Goal: Information Seeking & Learning: Learn about a topic

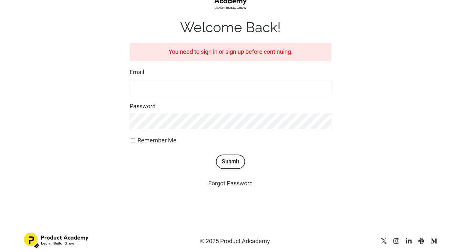
scroll to position [106, 0]
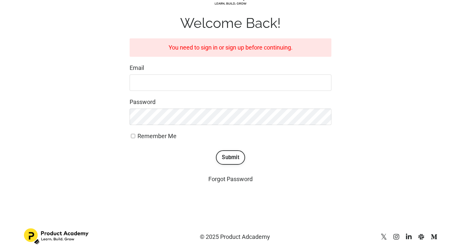
type input "[EMAIL_ADDRESS][DOMAIN_NAME]"
click at [134, 135] on input "Remember Me" at bounding box center [133, 136] width 4 height 4
checkbox input "true"
click at [236, 160] on button "Submit" at bounding box center [230, 157] width 29 height 14
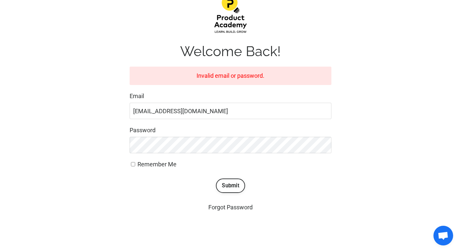
scroll to position [78, 0]
click at [103, 149] on div "Welcome Back! Invalid email or password. Email greermstaley@gmail.com Password …" at bounding box center [230, 102] width 423 height 227
click at [229, 184] on button "Submit" at bounding box center [230, 185] width 29 height 14
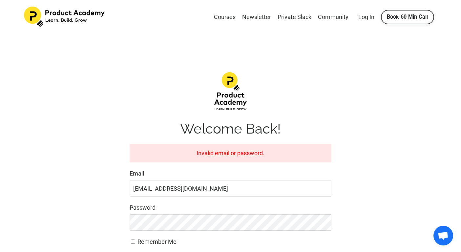
click at [365, 17] on link "Log In" at bounding box center [366, 16] width 16 height 7
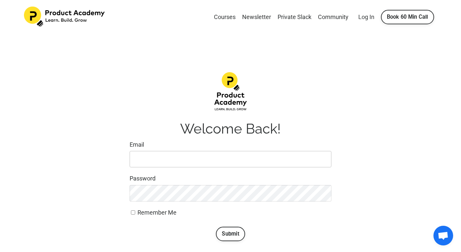
type input "[EMAIL_ADDRESS][DOMAIN_NAME]"
click at [364, 18] on link "Log In" at bounding box center [366, 16] width 16 height 7
type input "[EMAIL_ADDRESS][DOMAIN_NAME]"
click at [113, 178] on div "Welcome Back! Email greermstaley@gmail.com Password Remember Me Submit Forgot P…" at bounding box center [230, 166] width 423 height 199
click at [134, 212] on input "Remember Me" at bounding box center [133, 212] width 4 height 4
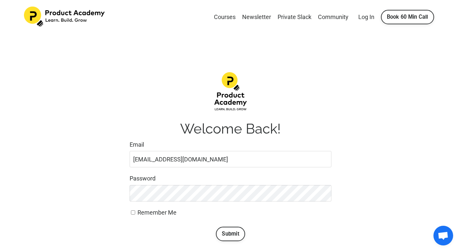
checkbox input "true"
click at [237, 233] on button "Submit" at bounding box center [230, 234] width 29 height 14
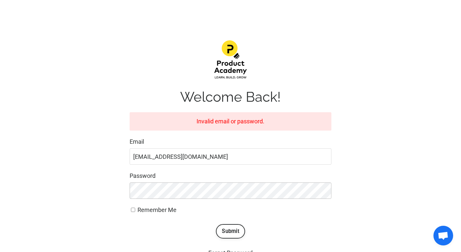
scroll to position [32, 0]
click at [178, 173] on label "Password" at bounding box center [231, 176] width 202 height 10
click at [235, 229] on button "Submit" at bounding box center [230, 231] width 29 height 14
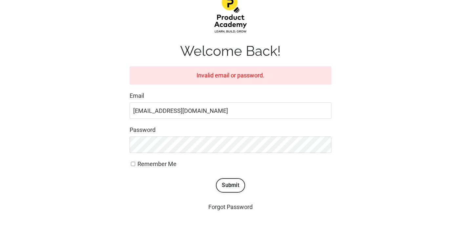
scroll to position [106, 0]
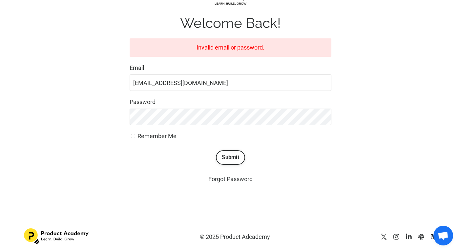
click at [228, 179] on link "Forgot Password" at bounding box center [230, 179] width 44 height 7
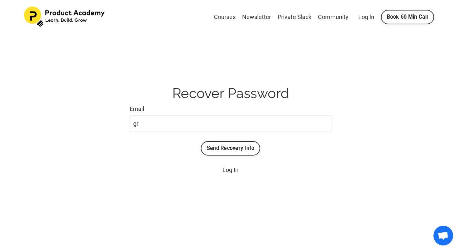
type input "[EMAIL_ADDRESS][DOMAIN_NAME]"
click at [228, 149] on button "Send Recovery Info" at bounding box center [231, 148] width 60 height 14
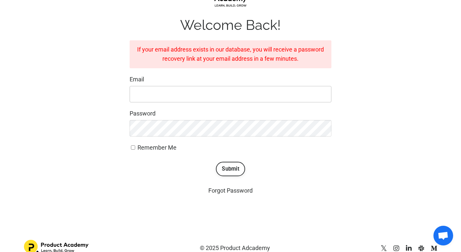
scroll to position [109, 0]
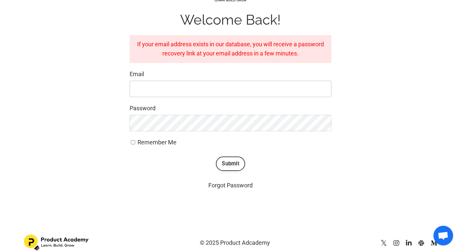
type input "[EMAIL_ADDRESS][DOMAIN_NAME]"
click at [235, 166] on button "Submit" at bounding box center [230, 164] width 29 height 14
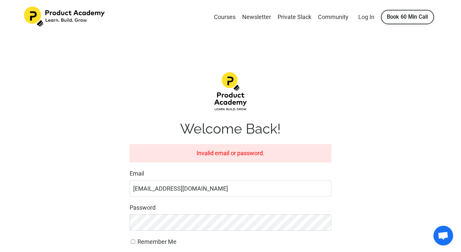
click at [366, 16] on link "Log In" at bounding box center [366, 16] width 16 height 7
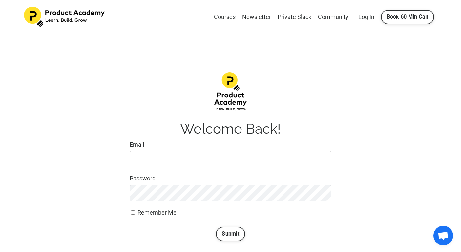
type input "[EMAIL_ADDRESS][DOMAIN_NAME]"
click at [224, 14] on link "Courses" at bounding box center [225, 17] width 22 height 10
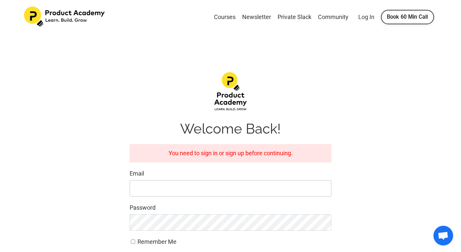
type input "[EMAIL_ADDRESS][DOMAIN_NAME]"
click at [365, 18] on link "Log In" at bounding box center [366, 16] width 16 height 7
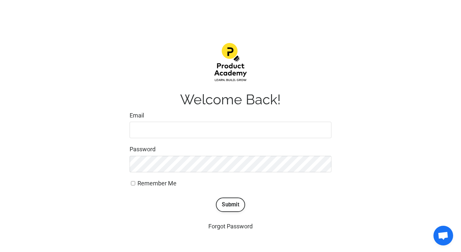
scroll to position [36, 0]
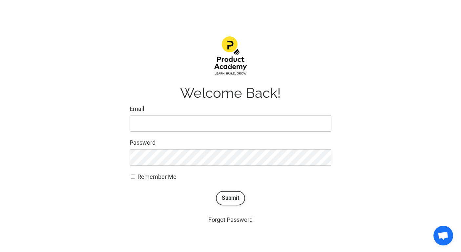
type input "[EMAIL_ADDRESS][DOMAIN_NAME]"
click at [237, 197] on button "Submit" at bounding box center [230, 198] width 29 height 14
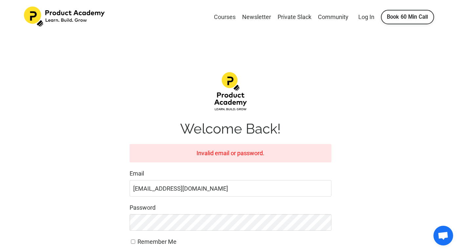
click at [226, 17] on link "Courses" at bounding box center [225, 17] width 22 height 10
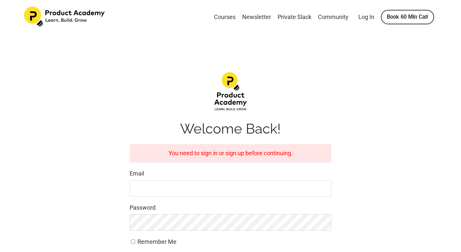
type input "[EMAIL_ADDRESS][DOMAIN_NAME]"
click at [226, 17] on link "Courses" at bounding box center [225, 17] width 22 height 10
type input "[EMAIL_ADDRESS][DOMAIN_NAME]"
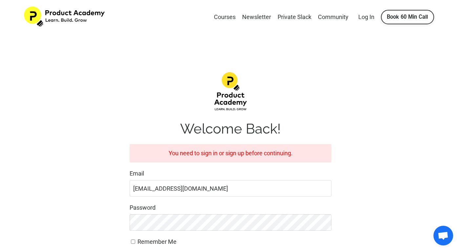
click at [86, 17] on img at bounding box center [65, 17] width 82 height 20
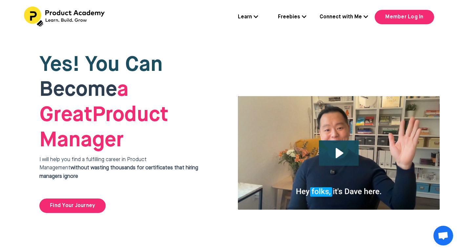
click at [257, 16] on icon at bounding box center [256, 16] width 5 height 5
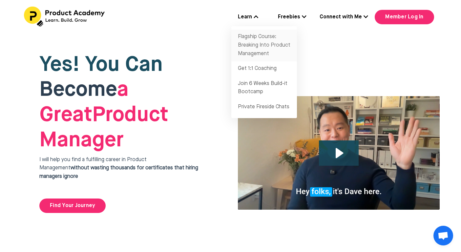
click at [259, 41] on link "Flagship Course: Breaking Into Product Management" at bounding box center [264, 46] width 66 height 32
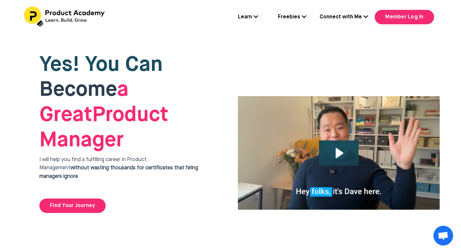
click at [256, 16] on icon at bounding box center [256, 16] width 5 height 5
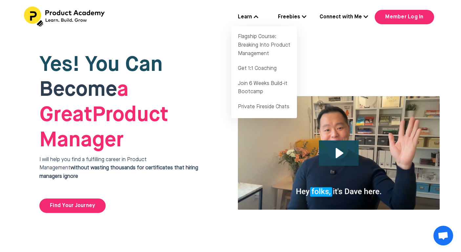
click at [187, 71] on h1 "Yes! You Can Become a Great Product Manager" at bounding box center [127, 103] width 176 height 101
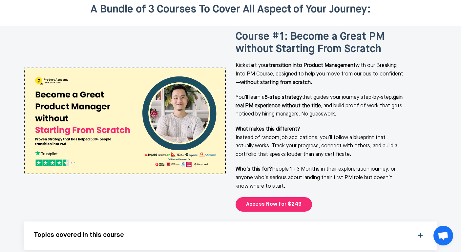
scroll to position [836, 0]
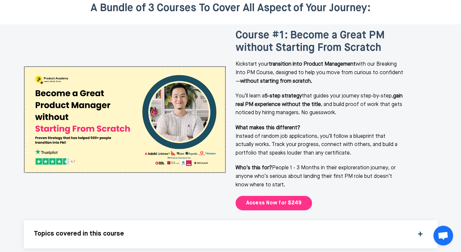
click at [277, 196] on link "Access Now for $249" at bounding box center [274, 203] width 77 height 14
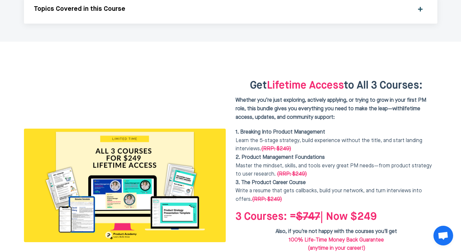
scroll to position [1660, 0]
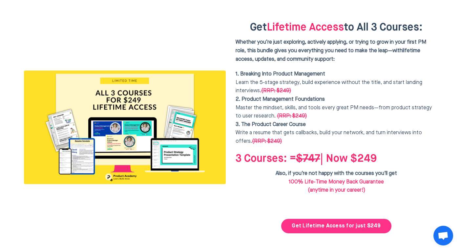
click at [353, 219] on link "Get Lifetime Access for just $249" at bounding box center [336, 226] width 110 height 14
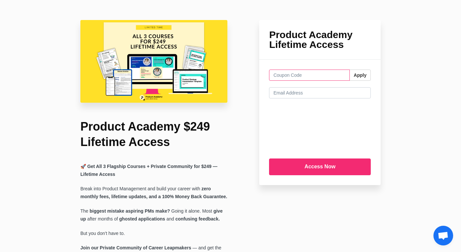
click at [295, 73] on input "text" at bounding box center [309, 75] width 81 height 11
paste input "FREELUNCH"
type input "FREELUNCH"
click at [358, 77] on button "Apply" at bounding box center [360, 75] width 21 height 11
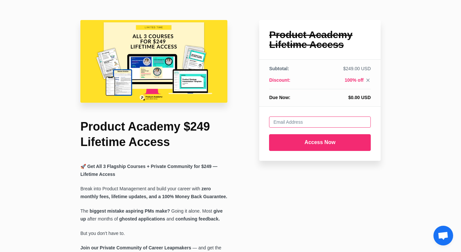
click at [306, 123] on input "email" at bounding box center [320, 122] width 102 height 11
type input "[EMAIL_ADDRESS][DOMAIN_NAME]"
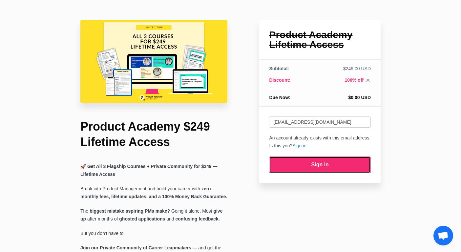
click at [318, 163] on link "Sign in" at bounding box center [320, 165] width 102 height 17
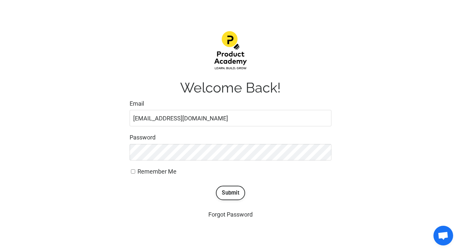
scroll to position [68, 0]
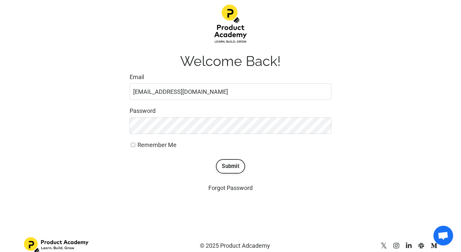
click at [344, 121] on div "Welcome Back! Email [EMAIL_ADDRESS][DOMAIN_NAME] Password Remember Me Submit Fo…" at bounding box center [230, 99] width 423 height 199
click at [229, 168] on button "Submit" at bounding box center [230, 166] width 29 height 14
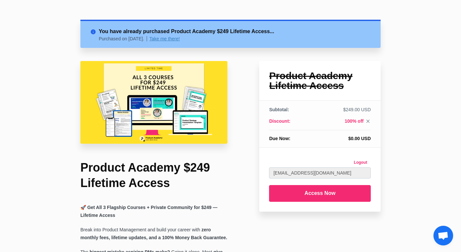
scroll to position [77, 0]
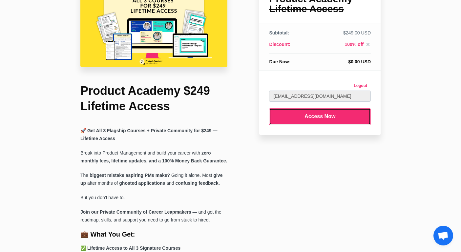
click at [321, 119] on input "Access Now" at bounding box center [320, 116] width 102 height 17
type input "Submitting..."
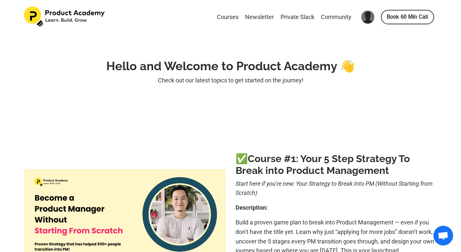
click at [259, 65] on strong "Hello and Welcome to Product Academy 👋" at bounding box center [230, 66] width 248 height 14
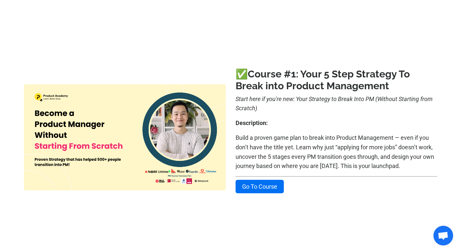
scroll to position [88, 0]
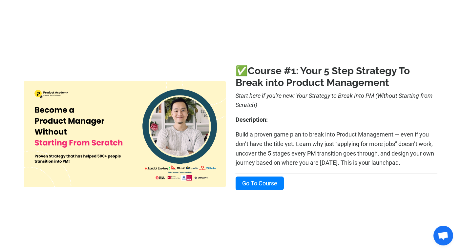
click at [257, 182] on link "Go To Course" at bounding box center [260, 183] width 48 height 13
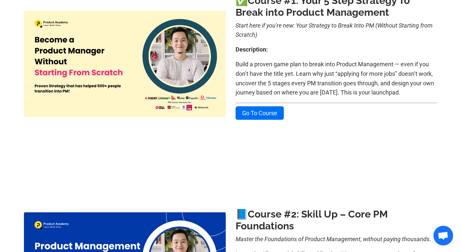
scroll to position [171, 0]
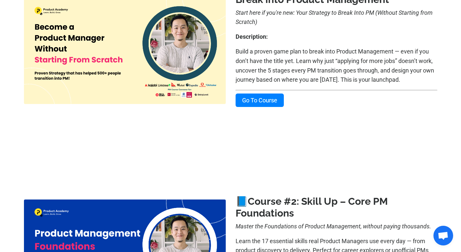
click at [254, 103] on link "Go To Course" at bounding box center [260, 100] width 48 height 13
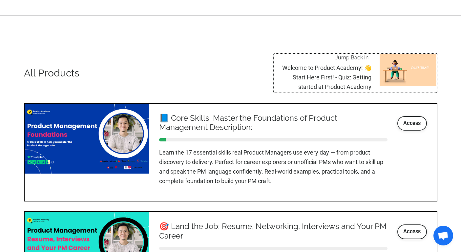
scroll to position [694, 0]
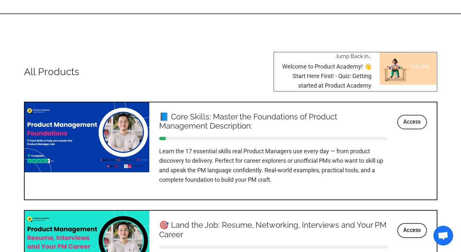
click at [404, 121] on link "Access" at bounding box center [412, 122] width 30 height 14
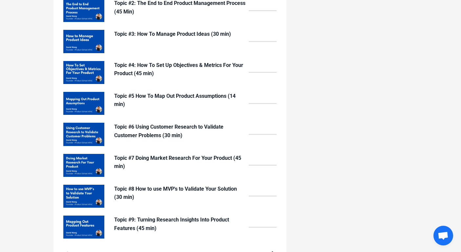
scroll to position [690, 0]
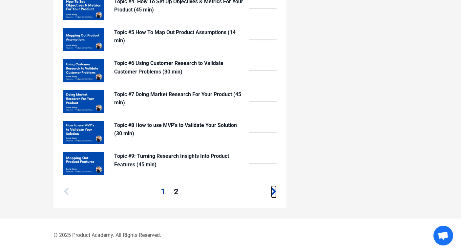
click at [272, 192] on icon at bounding box center [274, 192] width 6 height 8
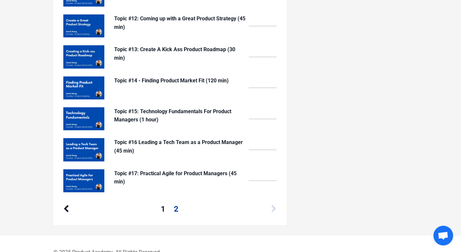
scroll to position [611, 0]
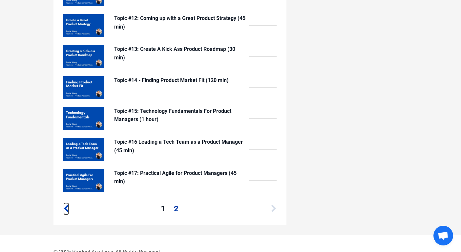
click at [67, 209] on icon at bounding box center [66, 209] width 6 height 8
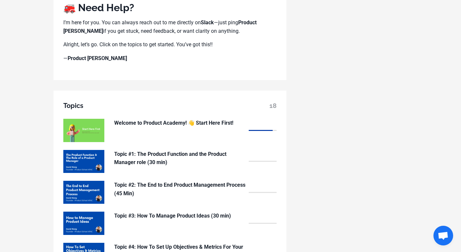
scroll to position [447, 0]
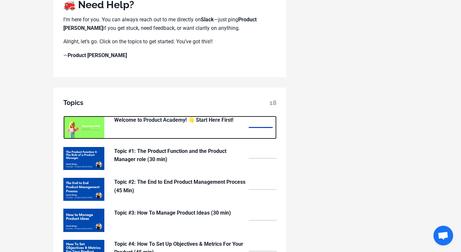
click at [187, 119] on p "Welcome to Product Academy! 👋 Start Here First!" at bounding box center [179, 120] width 131 height 9
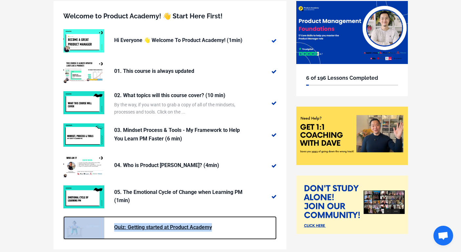
scroll to position [47, 0]
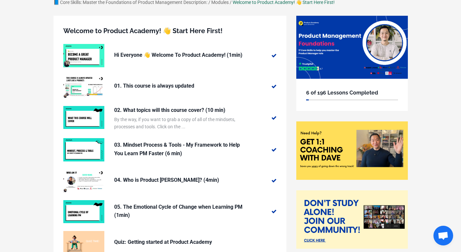
click at [52, 119] on div "Welcome to Product Academy! 👋 Start Here First! Hi Everyone 👋 Welcome To Produc…" at bounding box center [170, 145] width 243 height 259
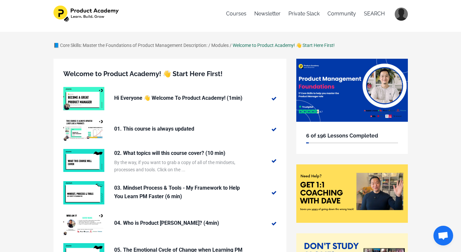
scroll to position [0, 0]
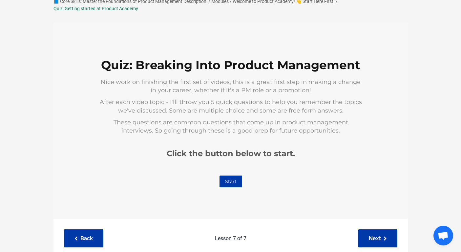
scroll to position [58, 0]
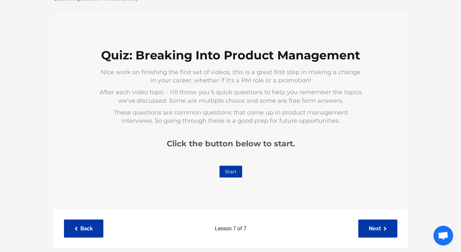
click at [234, 169] on link "Start" at bounding box center [230, 171] width 23 height 12
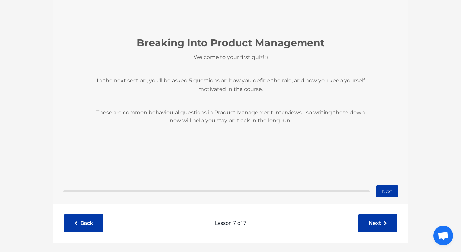
scroll to position [96, 0]
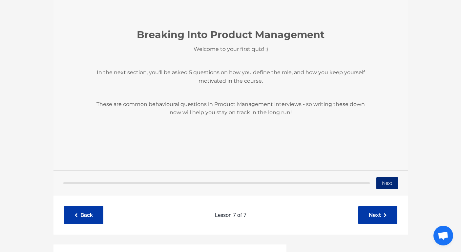
click at [390, 183] on button "Next" at bounding box center [387, 183] width 22 height 12
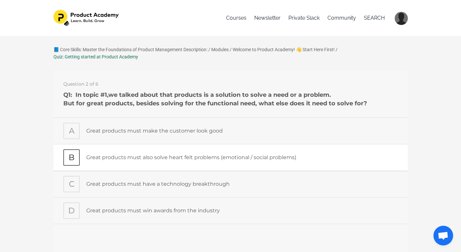
scroll to position [13, 0]
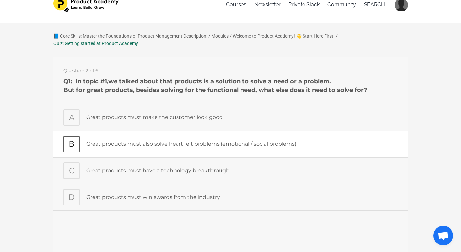
click at [75, 146] on div "B" at bounding box center [71, 144] width 16 height 16
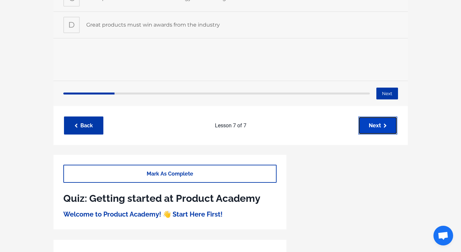
click at [382, 123] on link "Next" at bounding box center [377, 126] width 39 height 18
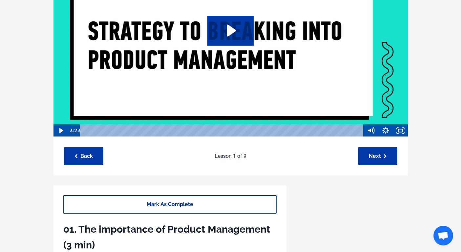
scroll to position [176, 0]
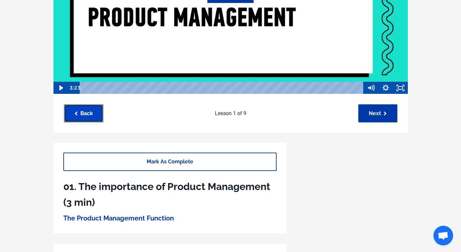
click at [94, 116] on link "Back" at bounding box center [83, 113] width 39 height 18
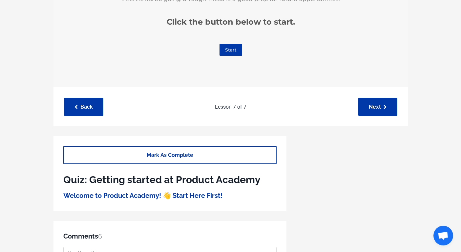
scroll to position [109, 0]
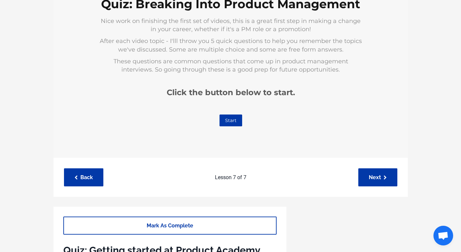
click at [237, 121] on link "Start" at bounding box center [230, 121] width 23 height 12
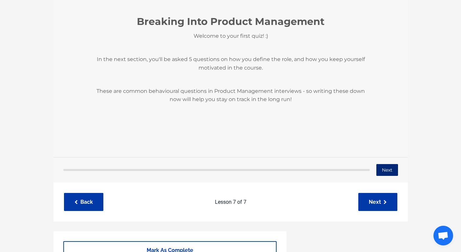
click at [397, 174] on button "Next" at bounding box center [387, 170] width 22 height 12
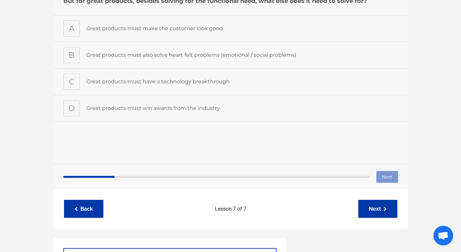
scroll to position [87, 0]
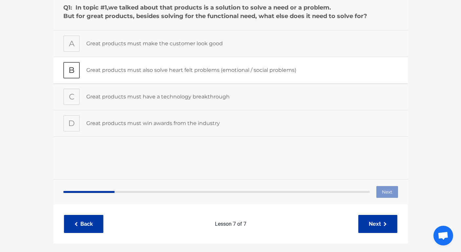
click at [110, 69] on p "Great products must also solve heart felt problems (emotional / social problems)" at bounding box center [242, 70] width 312 height 9
click at [388, 193] on button "Next" at bounding box center [387, 192] width 22 height 12
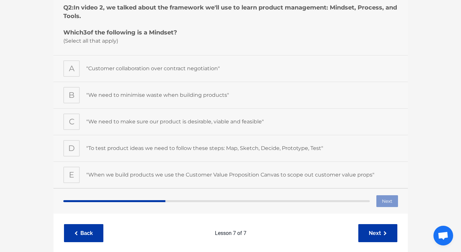
scroll to position [88, 0]
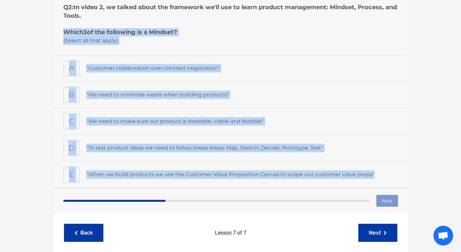
drag, startPoint x: 368, startPoint y: 175, endPoint x: 62, endPoint y: 30, distance: 338.7
click at [62, 30] on div "Question 3 of 6 Q2: In video 2, we talked about the framework we'll use to lear…" at bounding box center [230, 85] width 354 height 205
copy div "Which 3 of the following is a Mindset? (Select all that apply) A "Customer coll…"
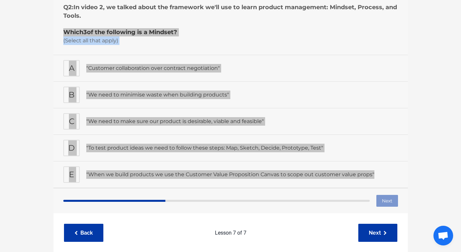
click at [49, 153] on div "Welcome to Product Academy! 👋 Start Here First! 7 Lessons 1 Hi Everyone 👋 Welco…" at bounding box center [231, 122] width 364 height 279
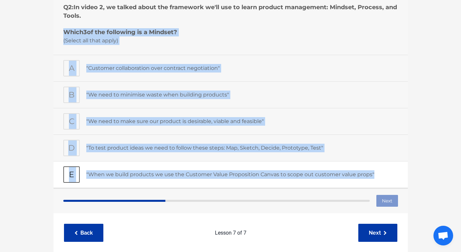
click at [74, 174] on div "E" at bounding box center [71, 174] width 16 height 16
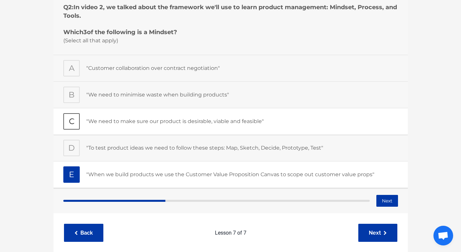
click at [72, 120] on div "C" at bounding box center [71, 121] width 16 height 16
click at [71, 99] on div "B" at bounding box center [71, 95] width 16 height 16
click at [73, 67] on div "A" at bounding box center [71, 68] width 16 height 16
click at [388, 203] on button "Next" at bounding box center [387, 201] width 22 height 12
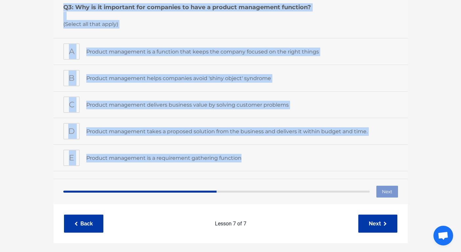
drag, startPoint x: 258, startPoint y: 160, endPoint x: 54, endPoint y: 10, distance: 252.8
click at [54, 10] on div "Question 4 of 6 Q3: Why is it important for companies to have a product managem…" at bounding box center [230, 81] width 354 height 196
copy div "Q3: Why is it important for companies to have a product management function? (S…"
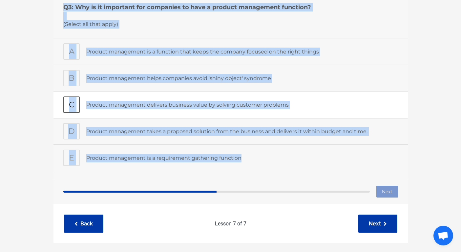
click at [115, 116] on div "C Product management delivers business value by solving customer problems" at bounding box center [230, 104] width 354 height 27
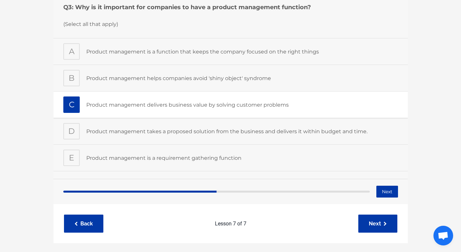
click at [115, 116] on div "C Product management delivers business value by solving customer problems" at bounding box center [230, 104] width 354 height 27
click at [75, 55] on div "A" at bounding box center [71, 51] width 16 height 16
click at [71, 78] on div "B" at bounding box center [71, 78] width 16 height 16
click at [70, 112] on div "C" at bounding box center [71, 104] width 16 height 16
click at [389, 194] on button "Next" at bounding box center [387, 192] width 22 height 12
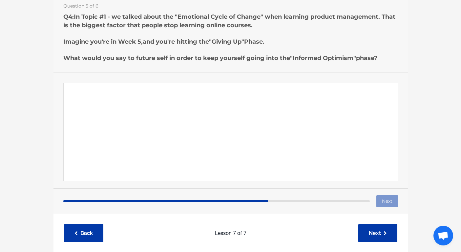
scroll to position [62, 0]
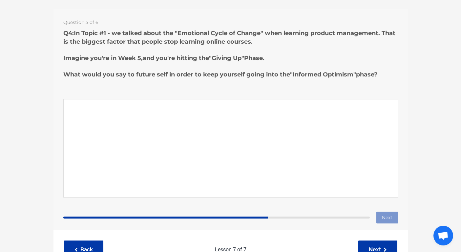
drag, startPoint x: 386, startPoint y: 73, endPoint x: 62, endPoint y: 34, distance: 326.2
click at [62, 34] on div "Question 5 of 6 Q4: In Topic #1 - we talked about the "Emotional Cycle of Chang…" at bounding box center [230, 49] width 354 height 80
copy h1 "Q4: In Topic #1 - we talked about the "Emotional Cycle of Change" when learning…"
click at [305, 136] on textarea "Paragraph answer" at bounding box center [230, 148] width 335 height 98
paste textarea "there’s a solution to honing this new skill if you stay with it.""
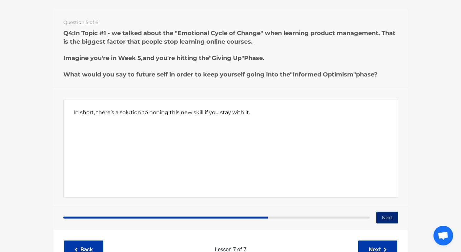
type textarea "In short, there’s a solution to honing this new skill if you stay with it."
click at [388, 220] on button "Next" at bounding box center [387, 217] width 22 height 12
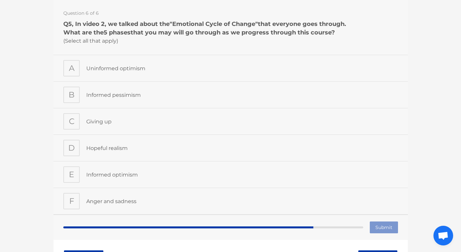
scroll to position [71, 0]
click at [73, 67] on div "A" at bounding box center [71, 68] width 16 height 16
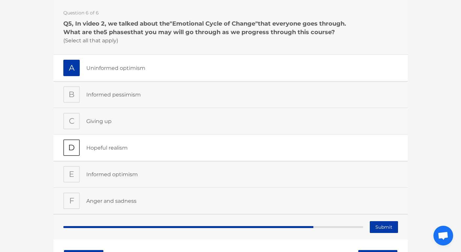
click at [68, 151] on div "D" at bounding box center [71, 147] width 16 height 16
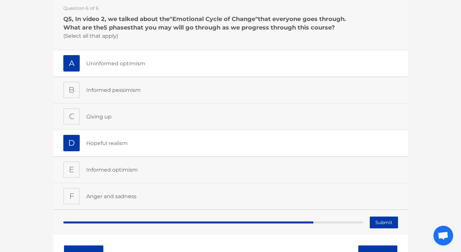
scroll to position [74, 0]
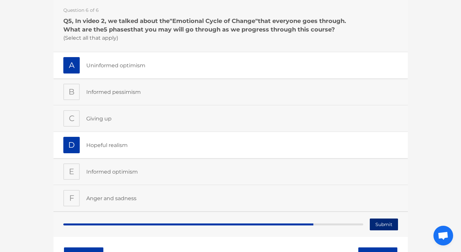
click at [387, 222] on input "Submit" at bounding box center [384, 225] width 28 height 12
type input "Submitting"
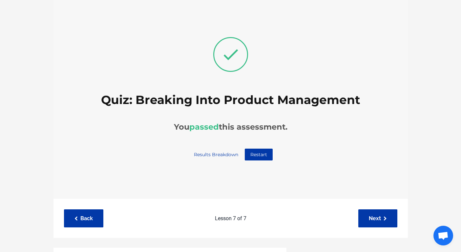
scroll to position [70, 0]
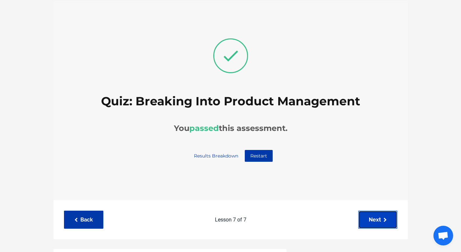
click at [386, 221] on icon at bounding box center [385, 220] width 3 height 5
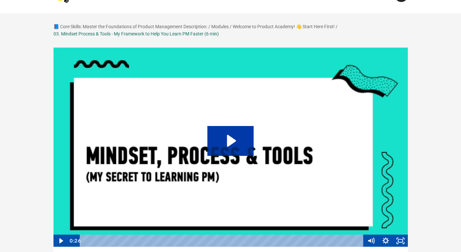
scroll to position [64, 0]
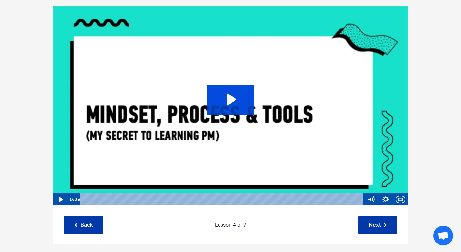
click at [242, 94] on icon "Play Video: sites/127338/video/RZoubY3T8G5FZe7WPUbs_04._Mindset_process_and_too…" at bounding box center [230, 100] width 46 height 30
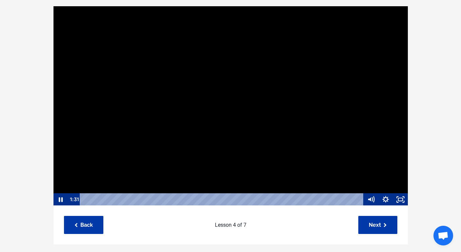
click at [153, 200] on div "Playbar" at bounding box center [222, 199] width 275 height 12
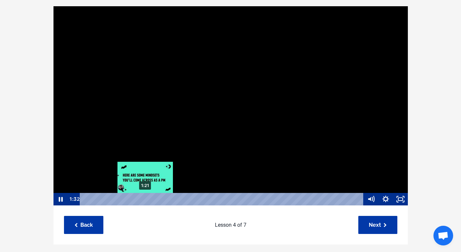
click at [145, 199] on div "1:21" at bounding box center [222, 199] width 275 height 12
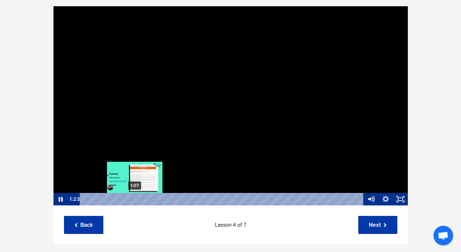
click at [135, 199] on div "1:07" at bounding box center [222, 199] width 275 height 12
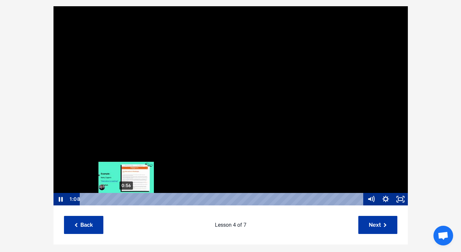
click at [126, 199] on div "0:56" at bounding box center [222, 199] width 275 height 12
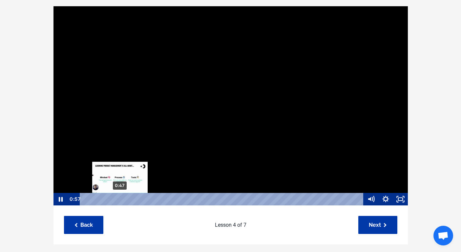
click at [120, 199] on div "0:47" at bounding box center [222, 199] width 275 height 12
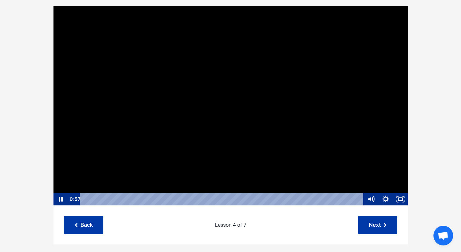
click at [188, 140] on div at bounding box center [230, 106] width 355 height 200
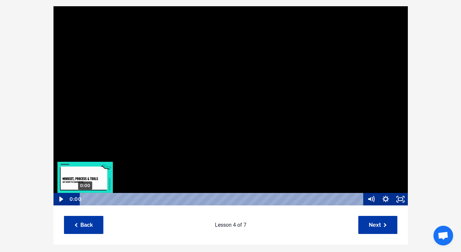
click at [85, 200] on div "0:00" at bounding box center [222, 199] width 275 height 12
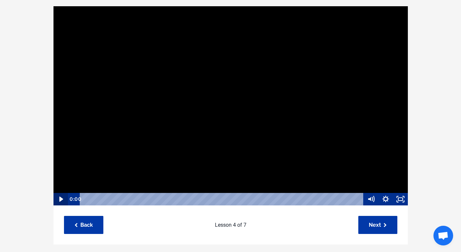
click at [60, 200] on icon "Play Video" at bounding box center [61, 199] width 4 height 5
click at [328, 71] on div at bounding box center [230, 106] width 355 height 200
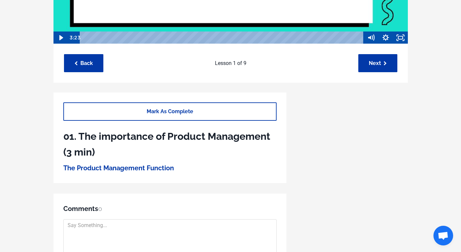
scroll to position [226, 0]
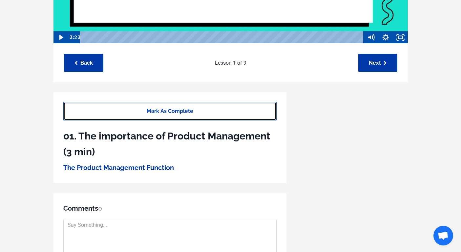
click at [178, 112] on link "Mark As Complete" at bounding box center [169, 111] width 213 height 18
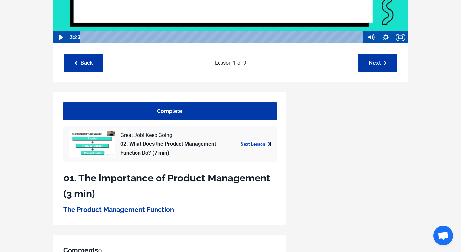
click at [265, 145] on link "Next Lesson" at bounding box center [256, 143] width 31 height 5
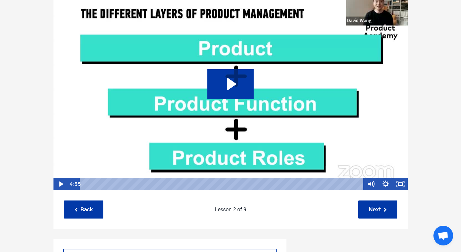
scroll to position [63, 0]
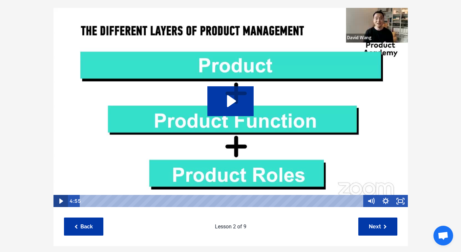
click at [60, 203] on icon "Play Video" at bounding box center [61, 201] width 4 height 5
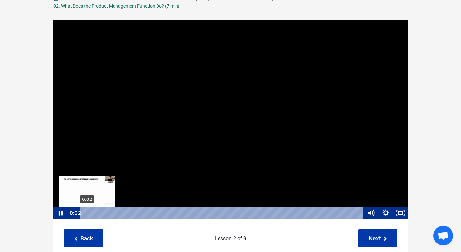
scroll to position [0, 0]
click at [87, 213] on div "0:02" at bounding box center [222, 212] width 275 height 12
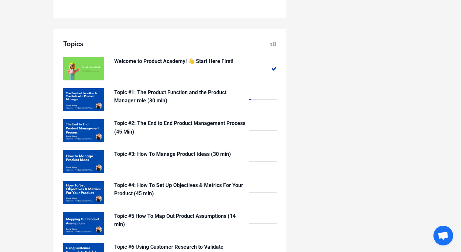
scroll to position [509, 0]
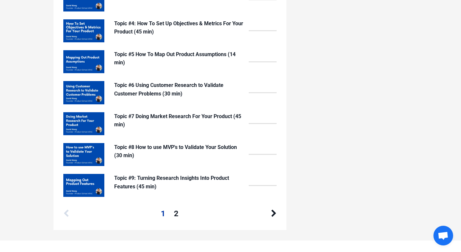
scroll to position [492, 0]
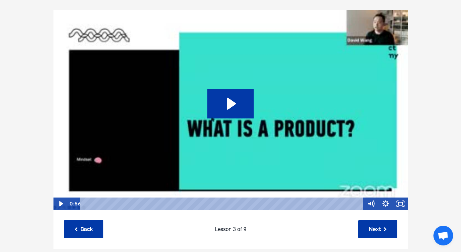
scroll to position [59, 0]
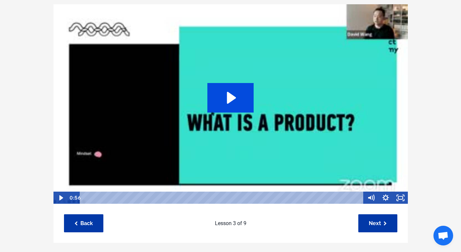
click at [230, 99] on icon "Play Video: file-uploads/sites/127338/video/b6eafe6-1ed-f672-2707-efed7f77c86_1…" at bounding box center [231, 98] width 9 height 12
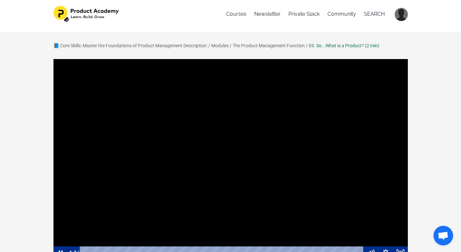
scroll to position [1, 0]
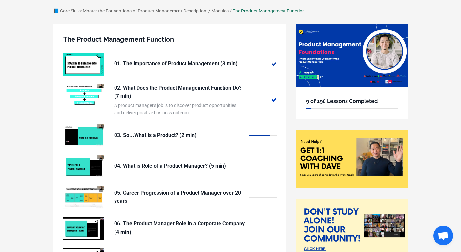
scroll to position [39, 0]
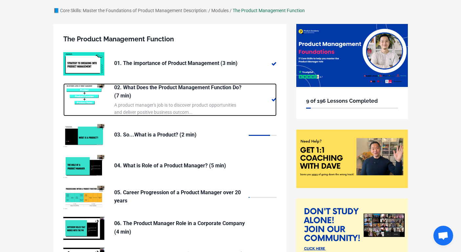
click at [226, 90] on p "02. What Does the Product Management Function Do? (7 min)" at bounding box center [179, 91] width 131 height 17
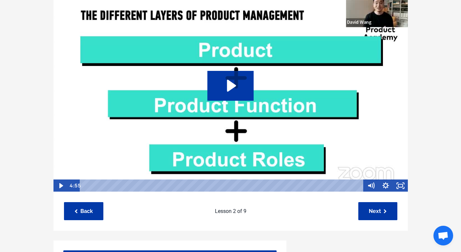
scroll to position [124, 0]
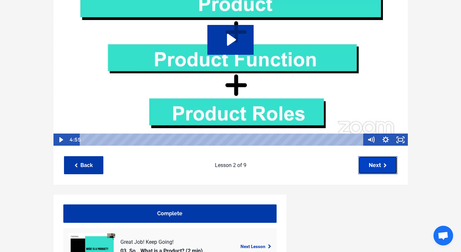
click at [372, 164] on link "Next" at bounding box center [377, 165] width 39 height 18
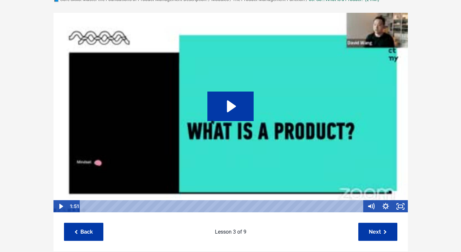
scroll to position [59, 0]
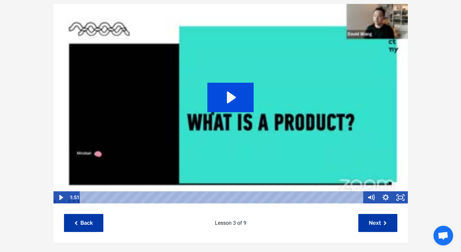
click at [245, 101] on icon "Play Video: file-uploads/sites/127338/video/b6eafe6-1ed-f672-2707-efed7f77c86_1…" at bounding box center [230, 98] width 46 height 30
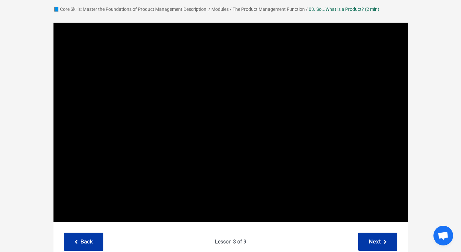
scroll to position [41, 0]
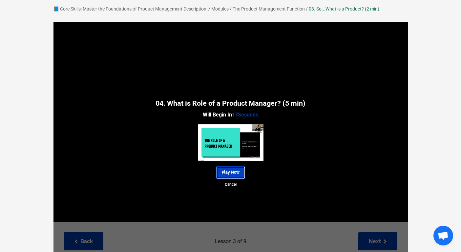
click at [236, 173] on link "Play Now" at bounding box center [230, 172] width 29 height 12
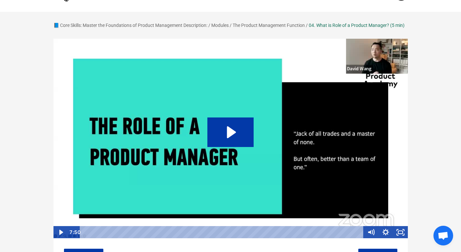
scroll to position [25, 0]
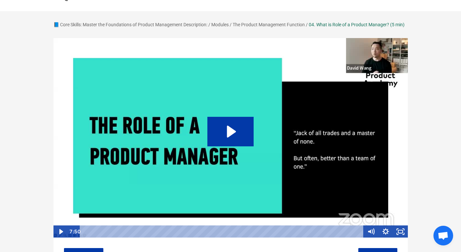
click at [339, 56] on img at bounding box center [230, 138] width 355 height 200
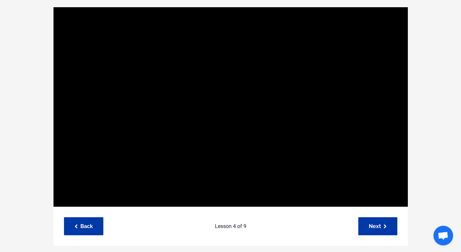
scroll to position [56, 0]
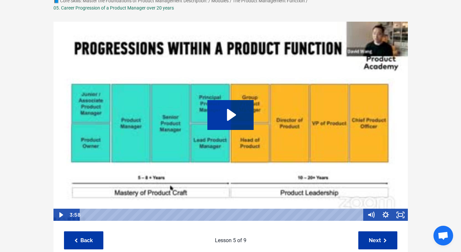
scroll to position [61, 0]
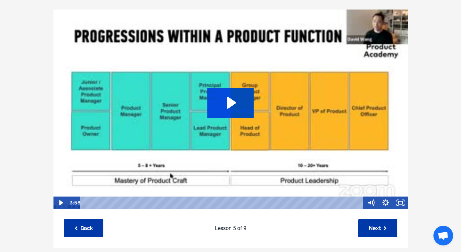
click at [235, 99] on icon "Play Video: file-uploads/sites/127338/video/bda8cd-fbaf-c4df-8b48-8aa1482c38db_…" at bounding box center [230, 103] width 46 height 30
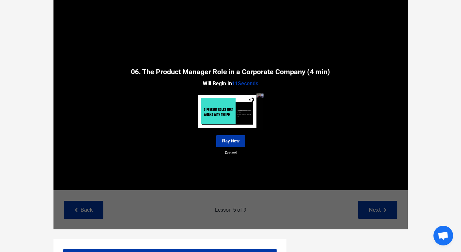
scroll to position [103, 0]
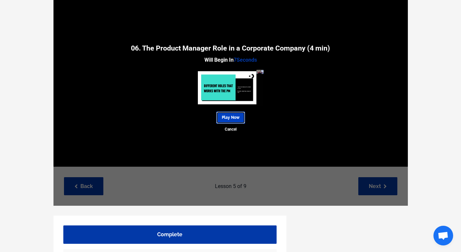
click at [230, 116] on link "Play Now" at bounding box center [230, 118] width 29 height 12
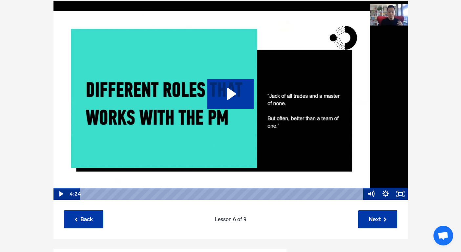
scroll to position [74, 0]
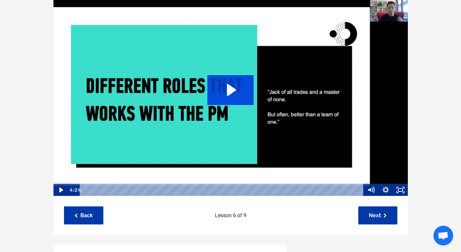
click at [233, 98] on icon "Play Video: sites/127338/video/zLpWEObgQsedVDRuAzoT_04._Product_Managers_in_a_C…" at bounding box center [230, 90] width 46 height 30
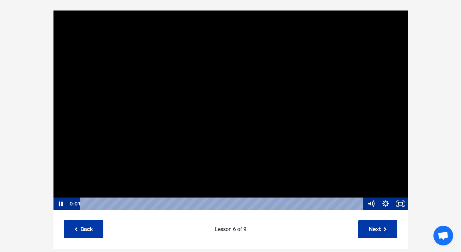
scroll to position [53, 0]
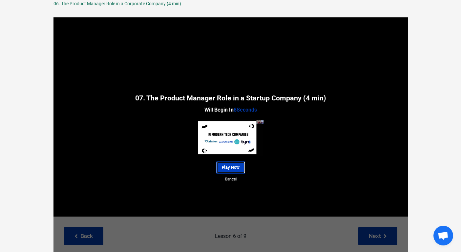
click at [230, 164] on link "Play Now" at bounding box center [230, 167] width 29 height 12
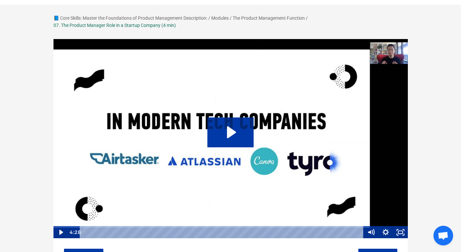
scroll to position [33, 0]
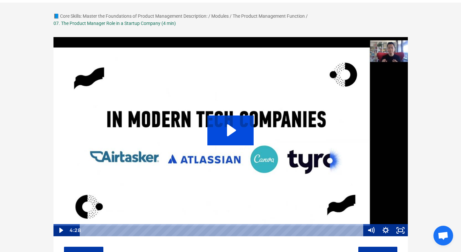
click at [242, 131] on icon "Play Video: sites/127338/video/NuN46tZTBWc9qOL3Ue5p_06._PM_in_a_Startup.mp4" at bounding box center [230, 131] width 46 height 30
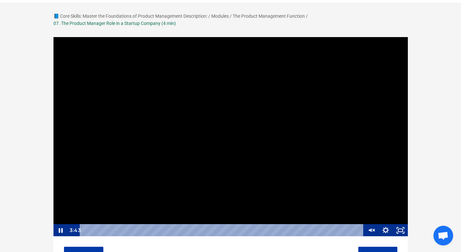
click at [204, 106] on div at bounding box center [230, 137] width 355 height 200
click at [199, 120] on div at bounding box center [230, 137] width 355 height 200
click at [372, 231] on icon "Unmute" at bounding box center [371, 230] width 15 height 12
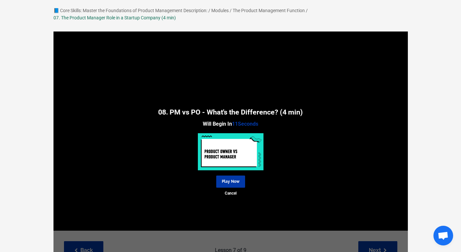
scroll to position [41, 0]
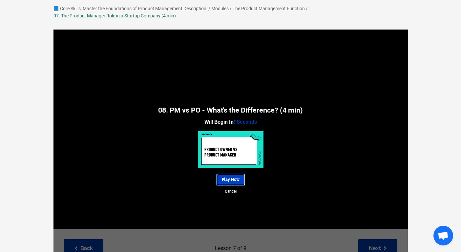
click at [232, 179] on link "Play Now" at bounding box center [230, 180] width 29 height 12
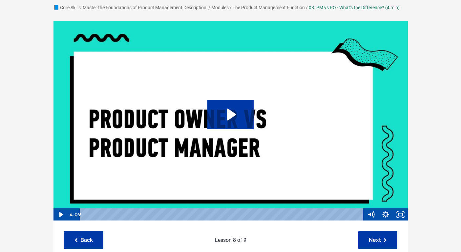
scroll to position [43, 0]
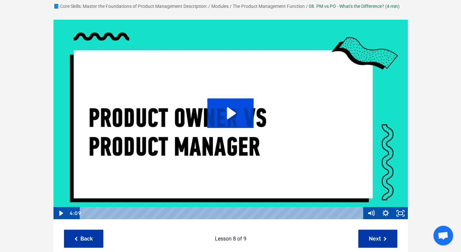
click at [233, 111] on icon "Play Video: sites/127338/video/iNk6oNJCQ7i9WB6Yj2pn_05._PM_vs_PO.mp4" at bounding box center [230, 113] width 46 height 30
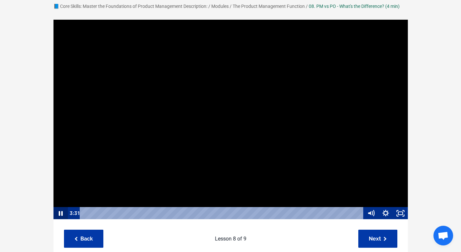
click at [59, 215] on icon "Pause" at bounding box center [60, 213] width 4 height 5
click at [7, 107] on div "📘 Core Skills: Master the Foundations of Product Management Description: / Modu…" at bounding box center [230, 230] width 461 height 475
click at [59, 214] on icon "Play Video" at bounding box center [61, 213] width 5 height 6
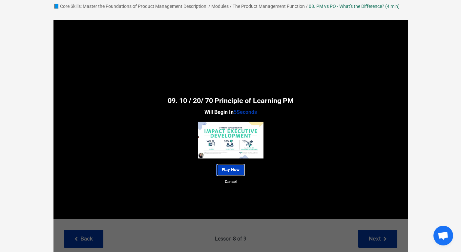
click at [237, 168] on link "Play Now" at bounding box center [230, 170] width 29 height 12
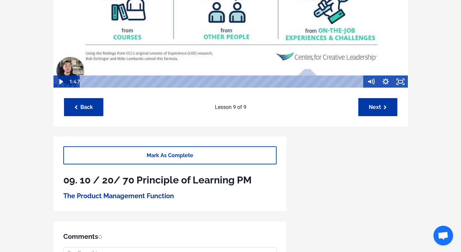
scroll to position [74, 0]
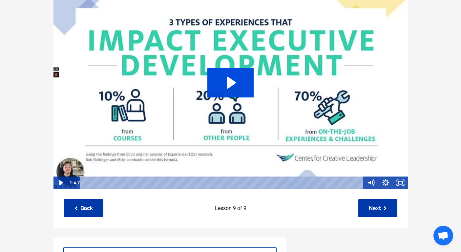
click at [230, 85] on icon "Play Video: sites/127338/video/a7fRGynSDWRgMZZFdBxb_10-20-70-rule_of_learning.m…" at bounding box center [231, 83] width 9 height 12
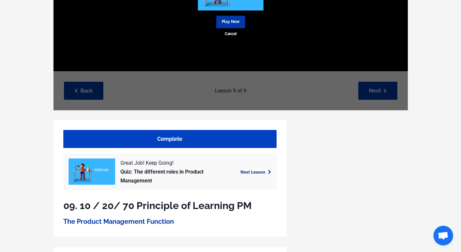
scroll to position [203, 0]
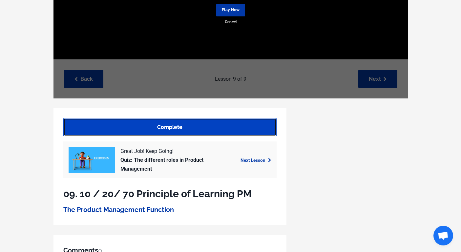
click at [174, 126] on link "Complete" at bounding box center [169, 127] width 213 height 18
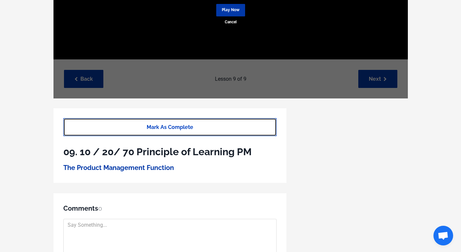
click at [174, 126] on link "Mark As Complete" at bounding box center [169, 127] width 213 height 18
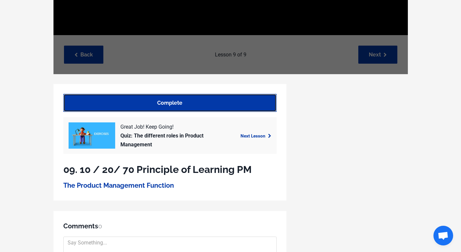
scroll to position [231, 0]
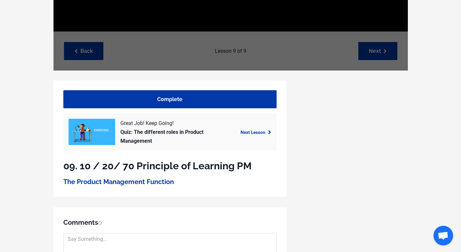
click at [216, 131] on div "Great Job! Keep Going! Quiz: The different roles in Product Management" at bounding box center [170, 132] width 104 height 27
click at [228, 129] on div "Next Lesson" at bounding box center [248, 132] width 52 height 9
click at [267, 130] on link "Next Lesson" at bounding box center [256, 132] width 31 height 5
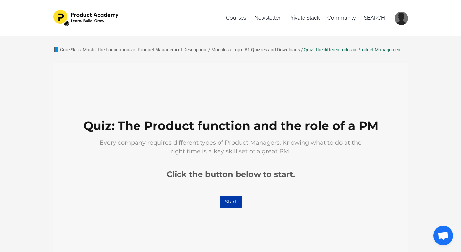
click at [229, 201] on link "Start" at bounding box center [230, 202] width 23 height 12
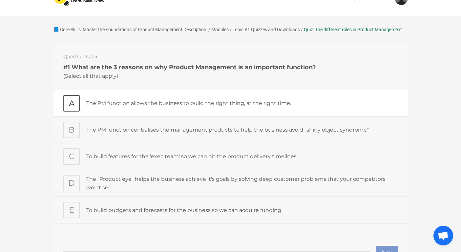
scroll to position [20, 0]
click at [75, 107] on div "A" at bounding box center [71, 103] width 16 height 16
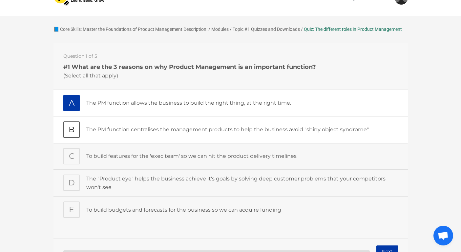
click at [73, 127] on div "B" at bounding box center [71, 129] width 16 height 16
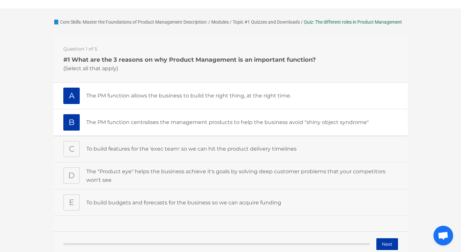
scroll to position [41, 0]
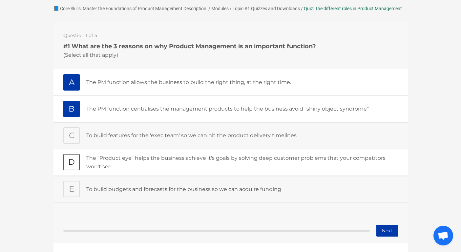
click at [71, 161] on div "D" at bounding box center [71, 162] width 16 height 16
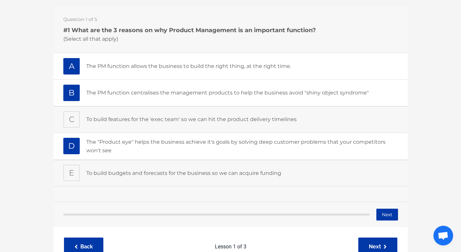
scroll to position [75, 0]
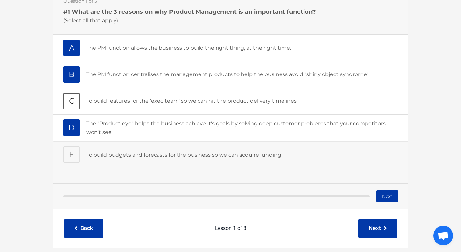
click at [70, 100] on div "C" at bounding box center [71, 101] width 16 height 16
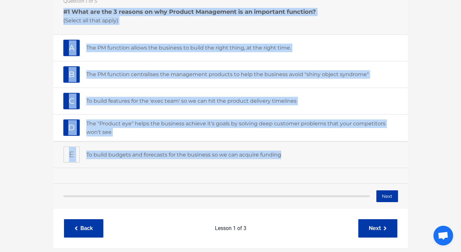
drag, startPoint x: 292, startPoint y: 155, endPoint x: 63, endPoint y: 12, distance: 270.5
click at [63, 12] on div "Question 1 of 5 #1 What are the 3 reasons on why Product Management is an impor…" at bounding box center [230, 86] width 354 height 196
copy div "#1 What are the 3 reasons on why Product Management is an important function? (…"
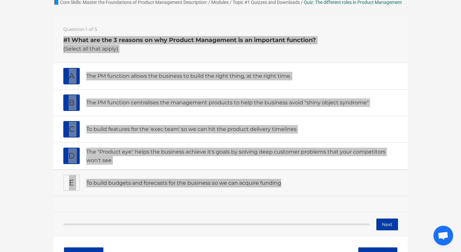
scroll to position [49, 0]
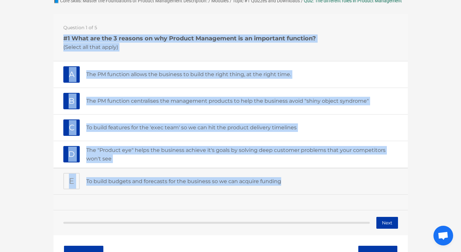
click at [74, 126] on div "C" at bounding box center [71, 127] width 16 height 16
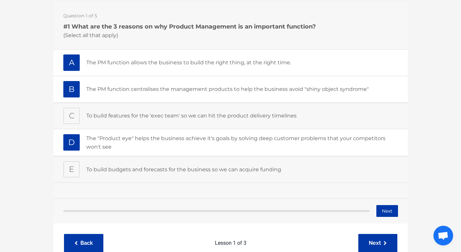
scroll to position [62, 0]
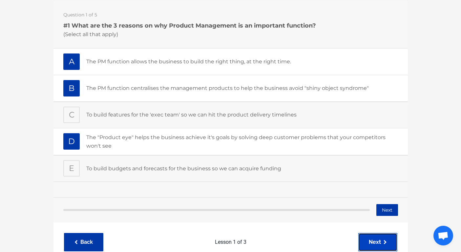
click at [385, 243] on icon at bounding box center [385, 242] width 3 height 5
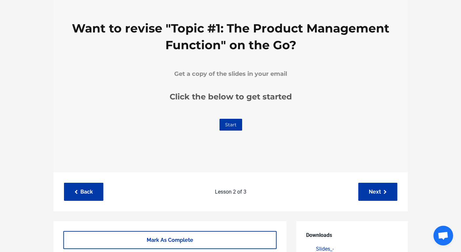
scroll to position [77, 0]
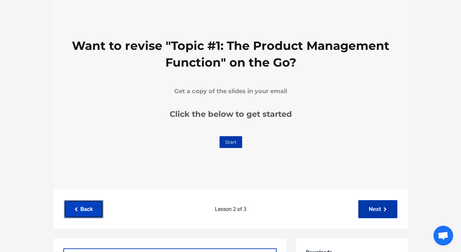
click at [89, 214] on link "Back" at bounding box center [83, 209] width 39 height 18
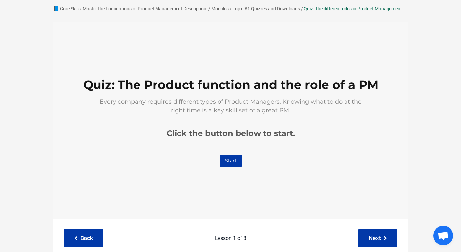
scroll to position [53, 0]
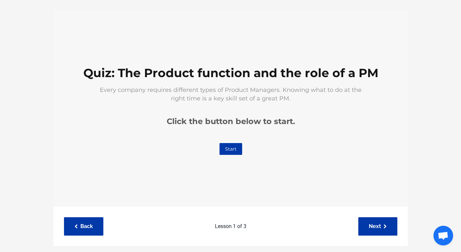
click at [233, 147] on link "Start" at bounding box center [230, 149] width 23 height 12
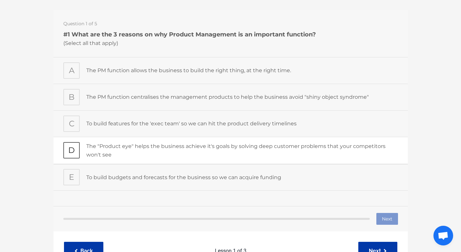
click at [72, 149] on div "D" at bounding box center [71, 150] width 16 height 16
click at [75, 99] on div "B" at bounding box center [71, 97] width 16 height 16
click at [77, 74] on div "A" at bounding box center [71, 70] width 16 height 16
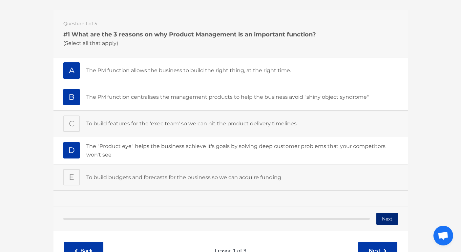
click at [390, 219] on button "Next" at bounding box center [387, 219] width 22 height 12
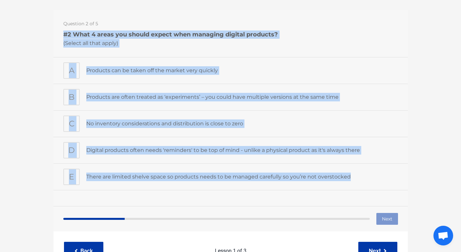
drag, startPoint x: 359, startPoint y: 177, endPoint x: 60, endPoint y: 35, distance: 330.6
click at [60, 35] on div "Question 2 of 5 #2 What 4 areas you should expect when managing digital product…" at bounding box center [230, 108] width 354 height 196
copy div "#2 What 4 areas you should expect when managing digital products? (Select all t…"
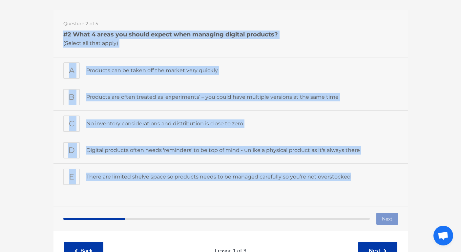
click at [329, 45] on div "Question 2 of 5 #2 What 4 areas you should expect when managing digital product…" at bounding box center [230, 33] width 354 height 47
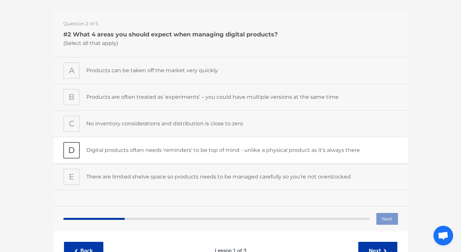
click at [72, 150] on div "D" at bounding box center [71, 150] width 16 height 16
click at [71, 124] on div "C" at bounding box center [71, 124] width 16 height 16
click at [72, 96] on div "B" at bounding box center [71, 97] width 16 height 16
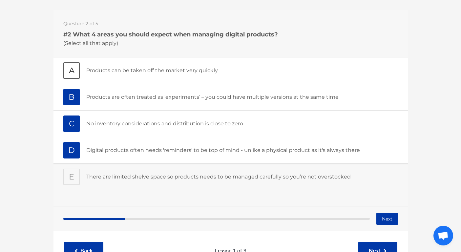
click at [66, 65] on div "A" at bounding box center [71, 70] width 16 height 16
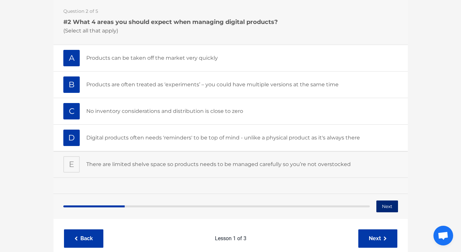
click at [386, 207] on button "Next" at bounding box center [387, 207] width 22 height 12
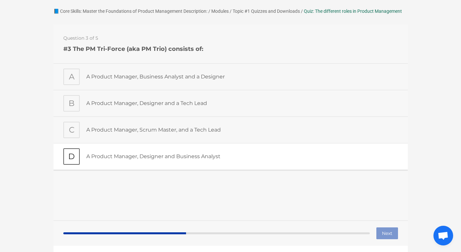
scroll to position [38, 0]
click at [75, 104] on div "B" at bounding box center [71, 104] width 16 height 16
click at [390, 232] on button "Next" at bounding box center [387, 234] width 22 height 12
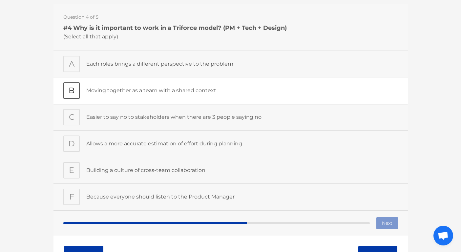
scroll to position [60, 0]
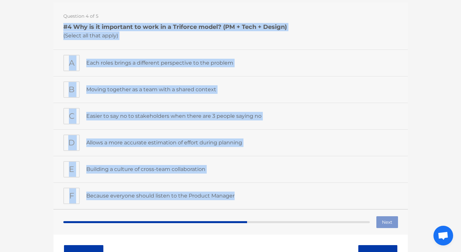
drag, startPoint x: 281, startPoint y: 198, endPoint x: 61, endPoint y: 23, distance: 281.4
click at [61, 23] on div "Question 4 of 5 #4 Why is it important to work in a Triforce model? (PM + Tech …" at bounding box center [230, 106] width 354 height 207
copy div "#4 Why is it important to work in a Triforce model? (PM + Tech + Design) (Selec…"
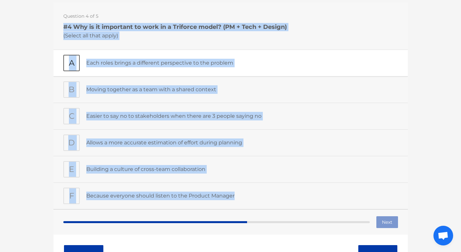
click at [78, 62] on div "A" at bounding box center [71, 63] width 16 height 16
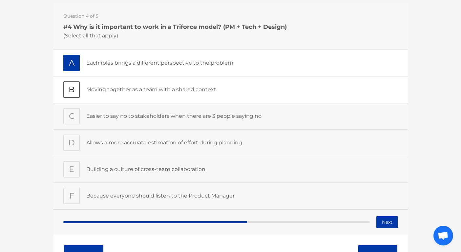
click at [72, 89] on div "B" at bounding box center [71, 89] width 16 height 16
click at [68, 144] on div "D" at bounding box center [71, 143] width 16 height 16
click at [72, 171] on div "E" at bounding box center [71, 169] width 16 height 16
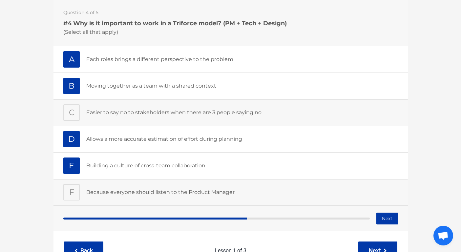
scroll to position [73, 0]
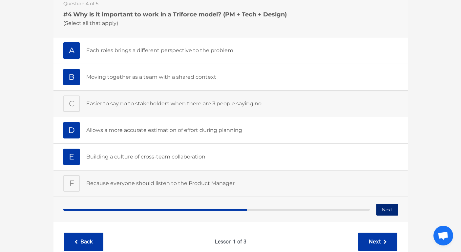
click at [389, 211] on button "Next" at bounding box center [387, 210] width 22 height 12
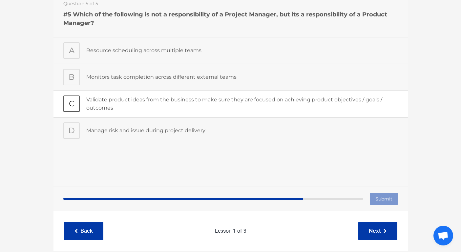
click at [71, 104] on div "C" at bounding box center [71, 104] width 16 height 16
click at [384, 197] on input "Submit" at bounding box center [384, 199] width 28 height 12
type input "Submitting"
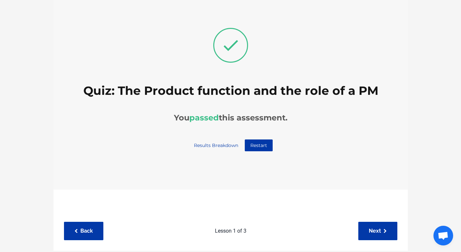
scroll to position [0, 0]
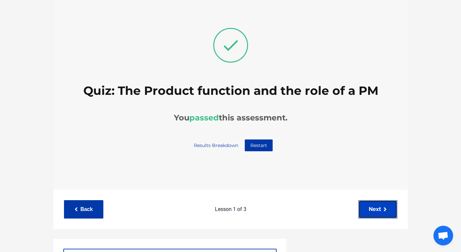
click at [382, 213] on link "Next" at bounding box center [377, 209] width 39 height 18
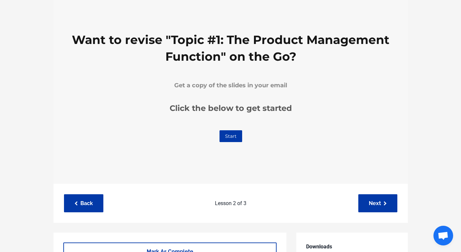
scroll to position [129, 0]
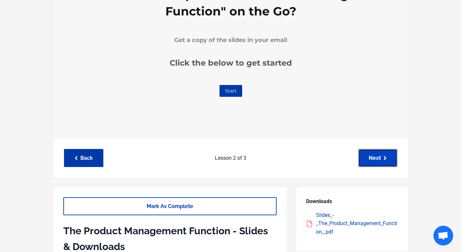
click at [374, 163] on link "Next" at bounding box center [377, 158] width 39 height 18
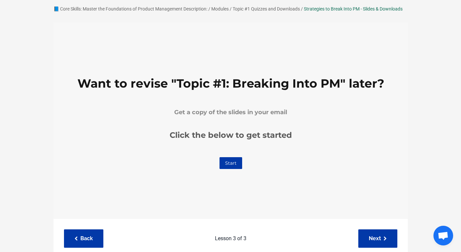
scroll to position [41, 0]
click at [382, 237] on link "Next" at bounding box center [377, 238] width 39 height 18
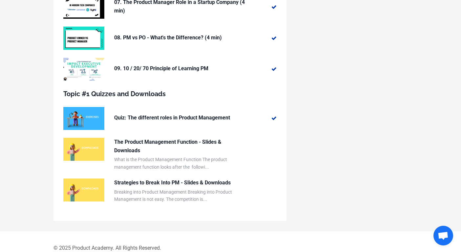
scroll to position [333, 0]
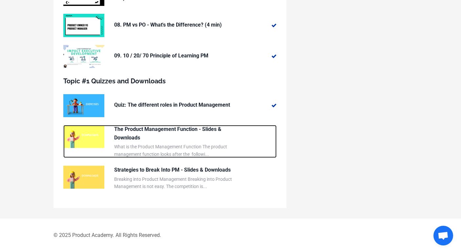
click at [221, 136] on p "The Product Management Function - Slides & Downloads" at bounding box center [179, 133] width 131 height 17
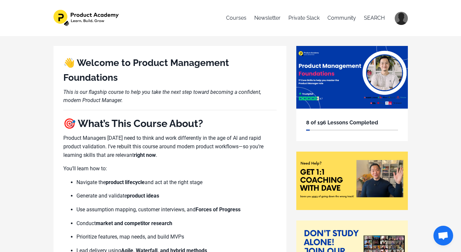
scroll to position [492, 0]
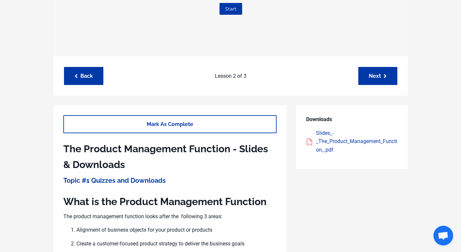
scroll to position [217, 0]
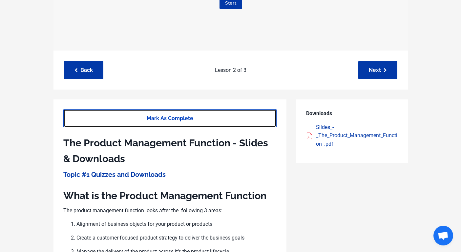
click at [207, 117] on link "Mark As Complete" at bounding box center [169, 118] width 213 height 18
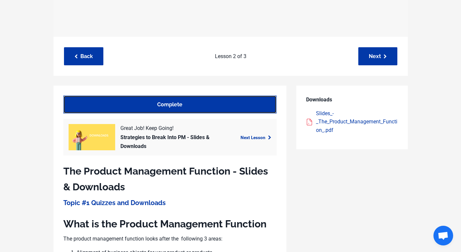
scroll to position [230, 0]
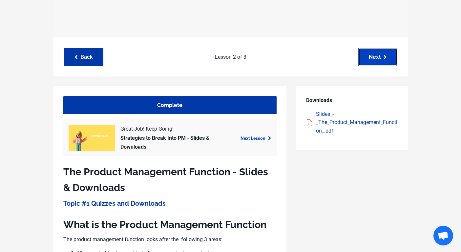
click at [381, 64] on link "Next" at bounding box center [377, 57] width 39 height 18
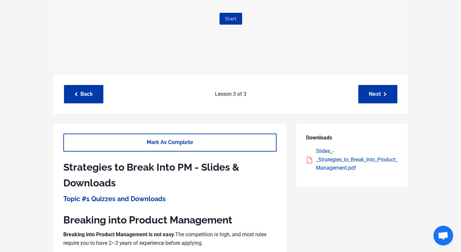
scroll to position [193, 0]
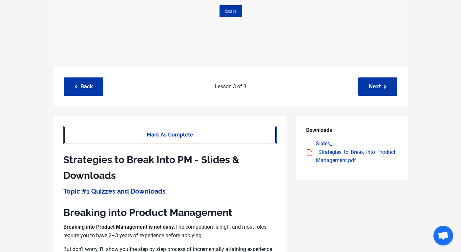
click at [241, 135] on link "Mark As Complete" at bounding box center [169, 135] width 213 height 18
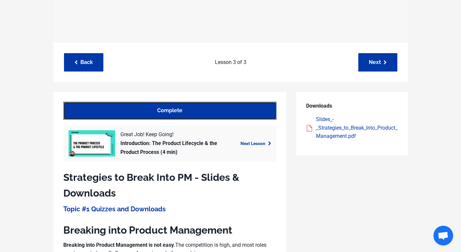
scroll to position [230, 0]
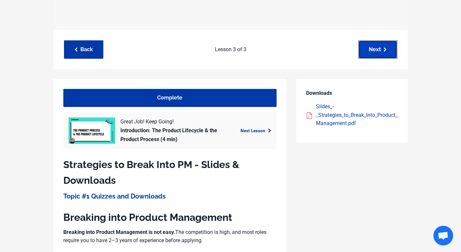
click at [379, 55] on link "Next" at bounding box center [377, 49] width 39 height 18
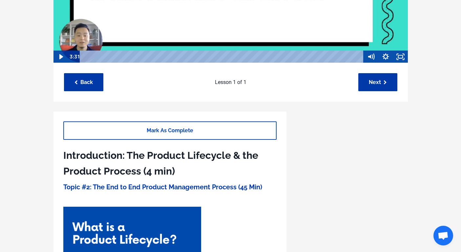
scroll to position [233, 0]
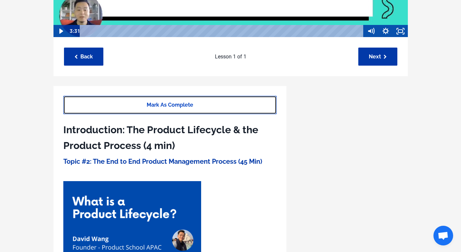
click at [225, 111] on link "Mark As Complete" at bounding box center [169, 105] width 213 height 18
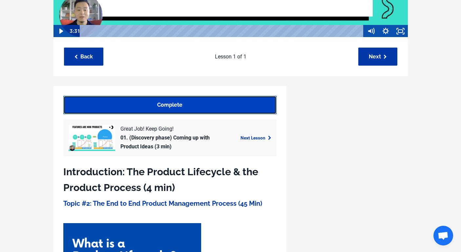
scroll to position [0, 0]
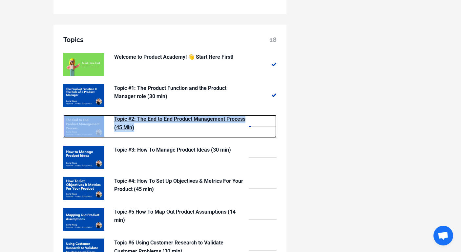
scroll to position [512, 0]
